Goal: Navigation & Orientation: Find specific page/section

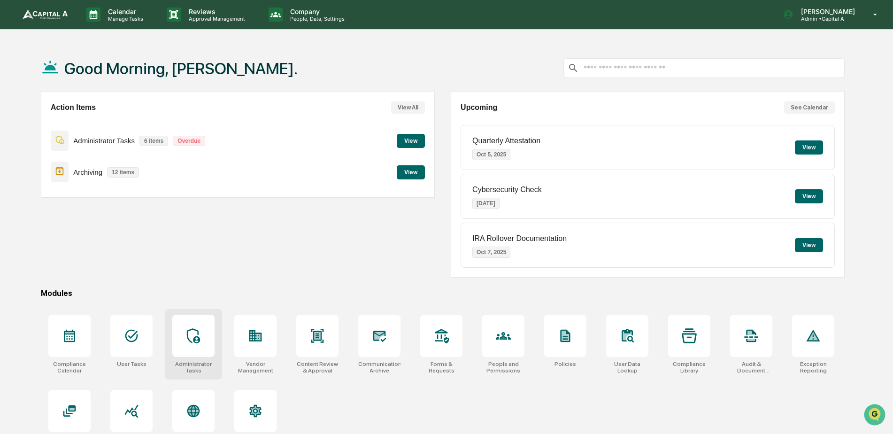
click at [199, 328] on icon at bounding box center [193, 335] width 15 height 15
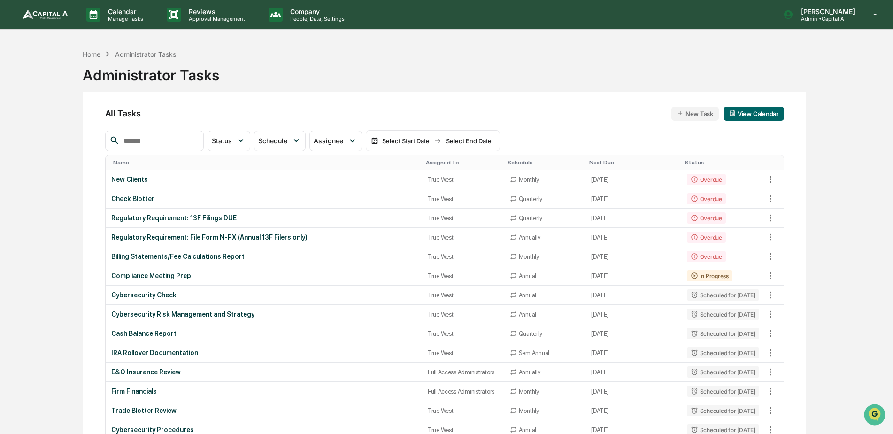
click at [35, 15] on img at bounding box center [45, 14] width 45 height 9
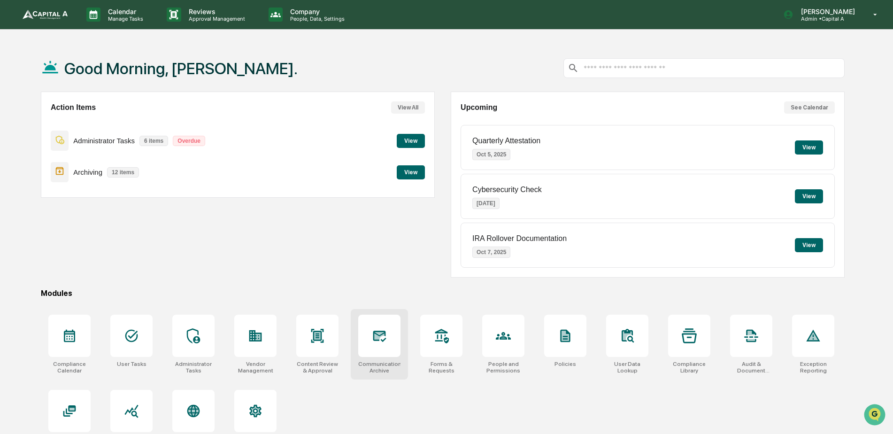
click at [376, 346] on div at bounding box center [379, 335] width 42 height 42
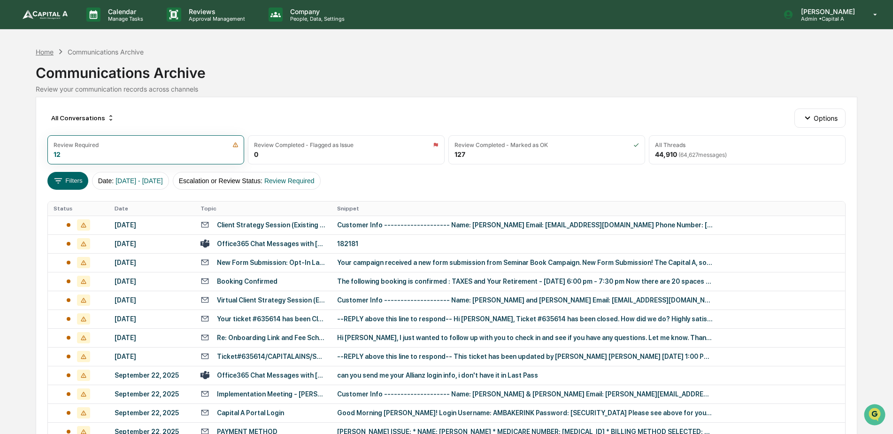
click at [50, 54] on div "Home" at bounding box center [45, 52] width 18 height 8
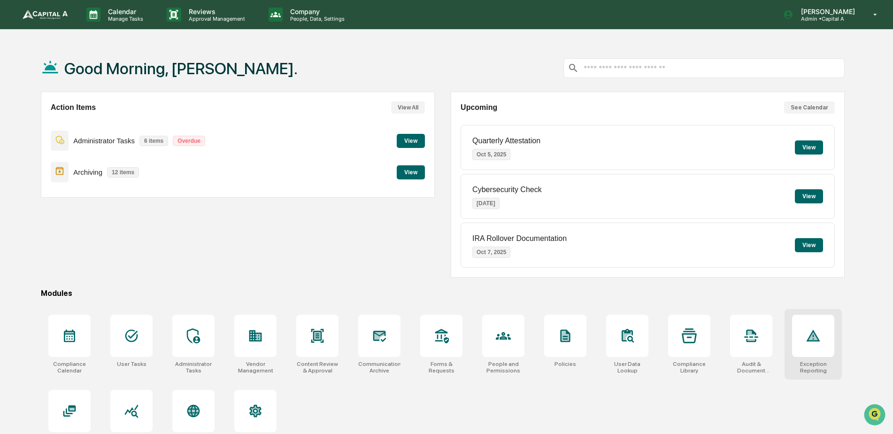
click at [819, 346] on div at bounding box center [813, 335] width 42 height 42
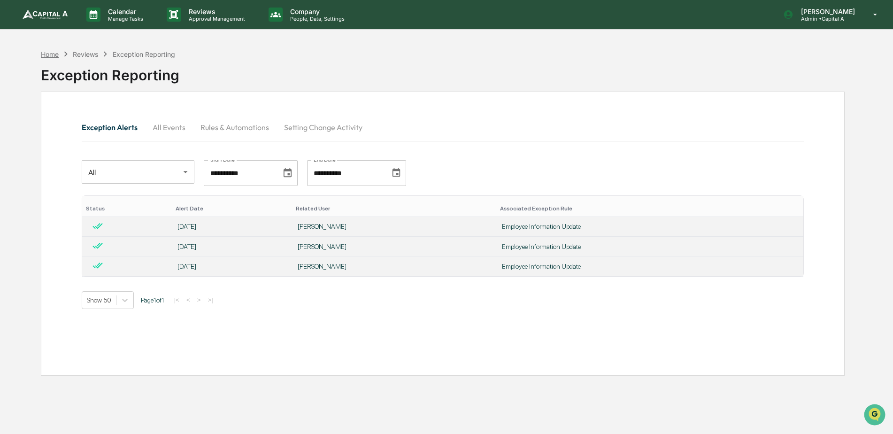
click at [51, 56] on div "Home" at bounding box center [50, 54] width 18 height 8
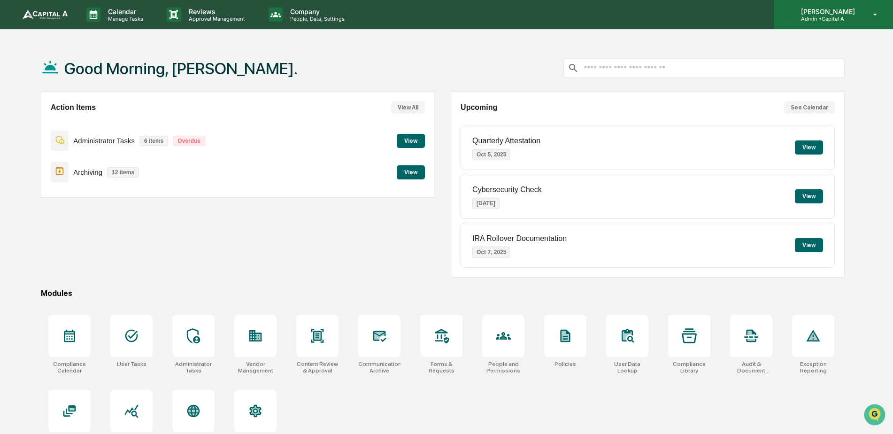
click at [830, 14] on p "[PERSON_NAME]" at bounding box center [826, 12] width 66 height 8
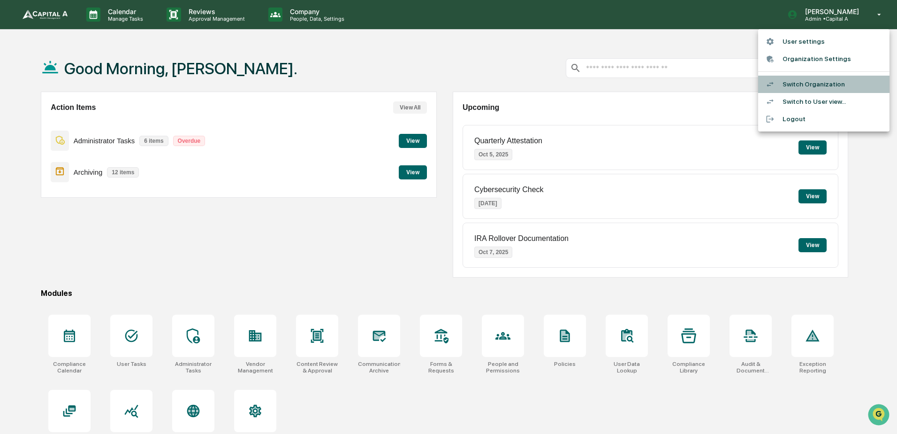
click at [822, 82] on li "Switch Organization" at bounding box center [823, 84] width 131 height 17
